Goal: Transaction & Acquisition: Purchase product/service

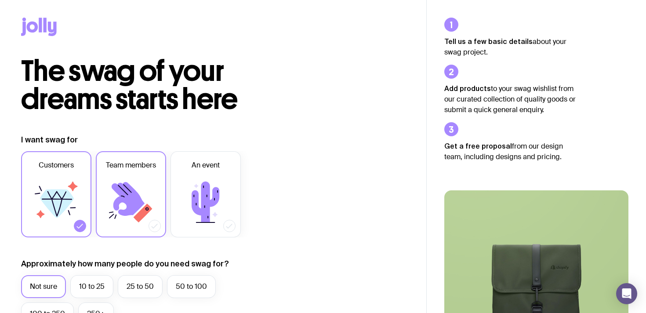
click at [136, 185] on icon at bounding box center [131, 202] width 53 height 53
click at [0, 0] on input "Team members" at bounding box center [0, 0] width 0 height 0
click at [57, 196] on icon at bounding box center [57, 203] width 34 height 29
click at [0, 0] on input "Customers" at bounding box center [0, 0] width 0 height 0
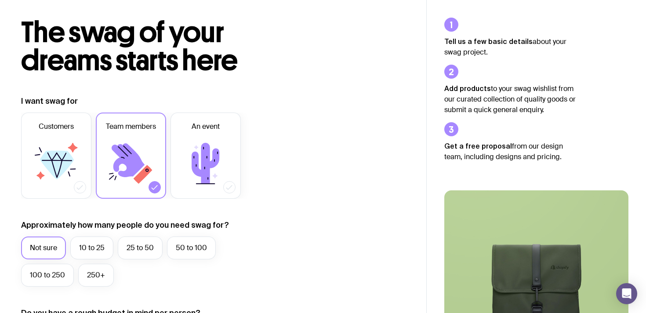
scroll to position [46, 0]
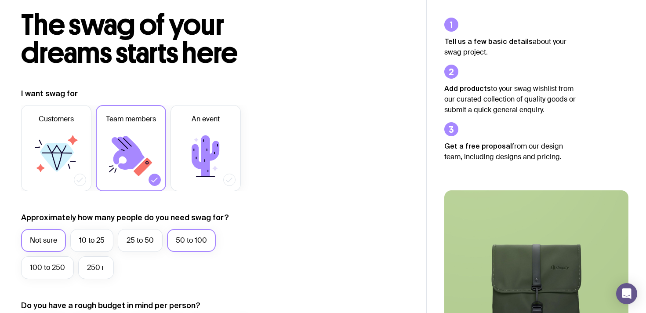
click at [193, 247] on label "50 to 100" at bounding box center [191, 240] width 49 height 23
click at [0, 0] on input "50 to 100" at bounding box center [0, 0] width 0 height 0
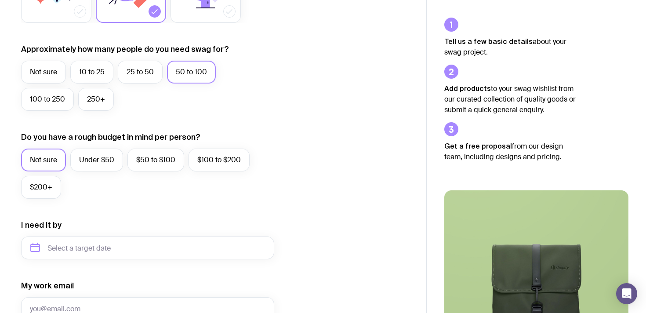
scroll to position [0, 0]
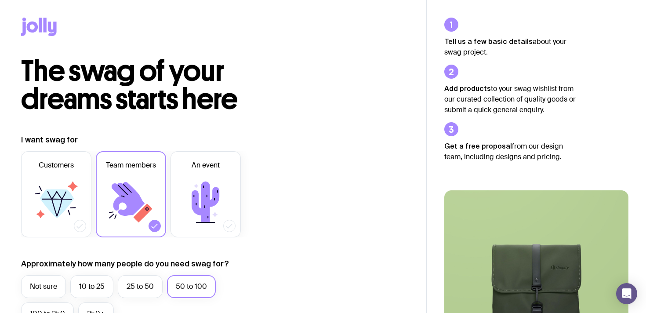
click at [39, 18] on icon at bounding box center [40, 25] width 3 height 15
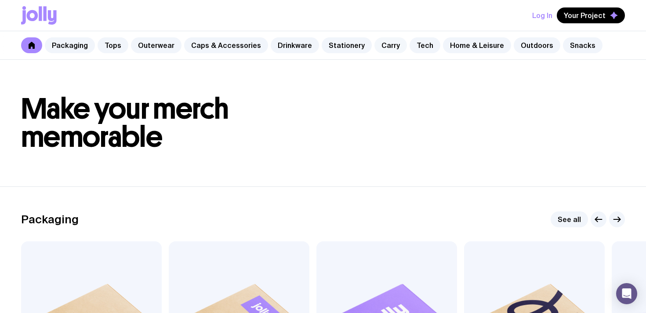
click at [380, 43] on link "Carry" at bounding box center [390, 45] width 33 height 16
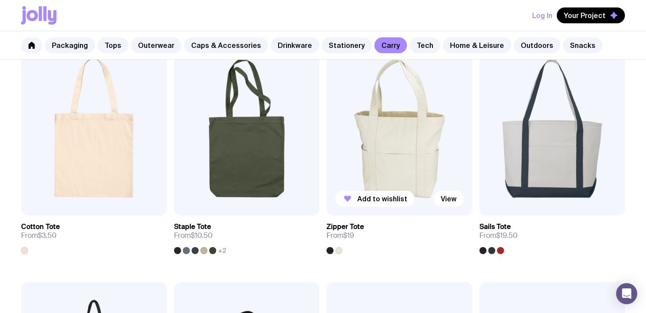
scroll to position [184, 0]
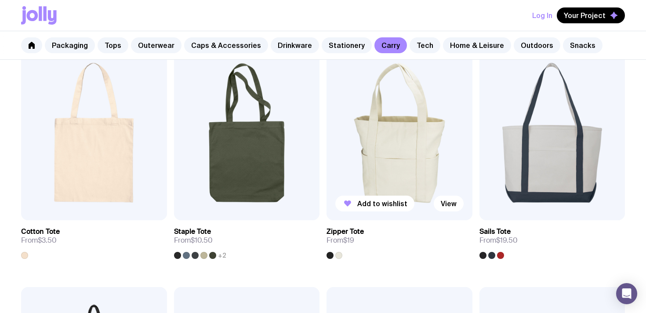
click at [419, 174] on img at bounding box center [400, 132] width 146 height 175
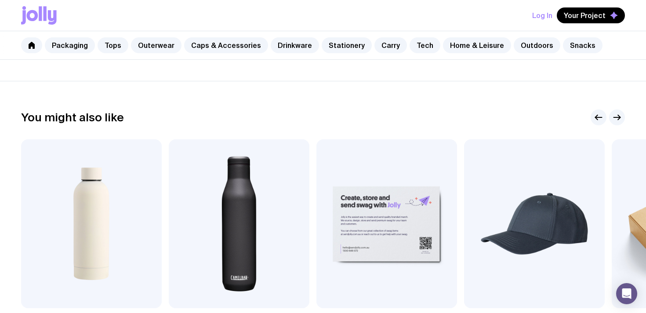
scroll to position [562, 0]
